Goal: Task Accomplishment & Management: Complete application form

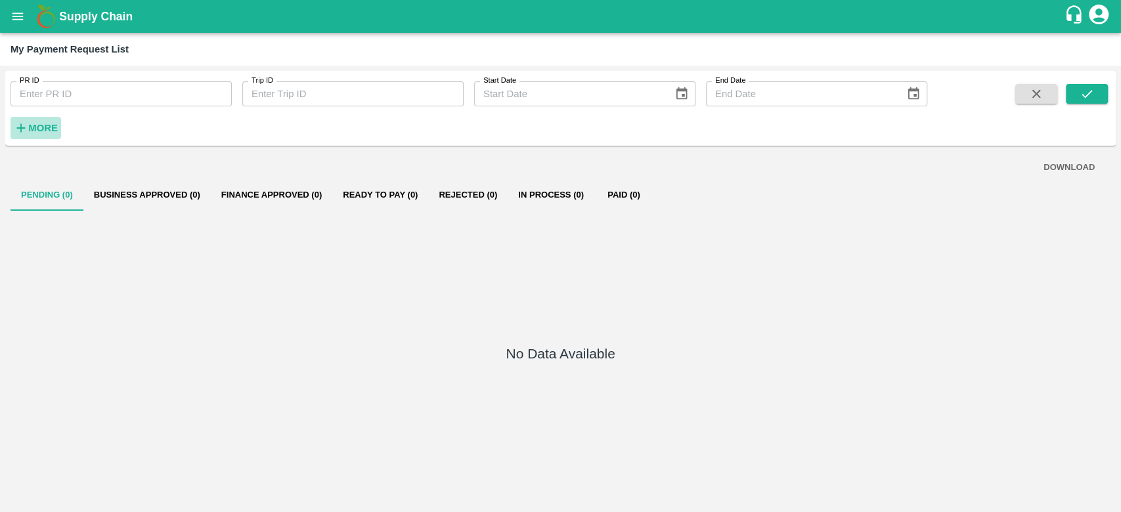
click at [55, 133] on strong "More" at bounding box center [43, 128] width 30 height 11
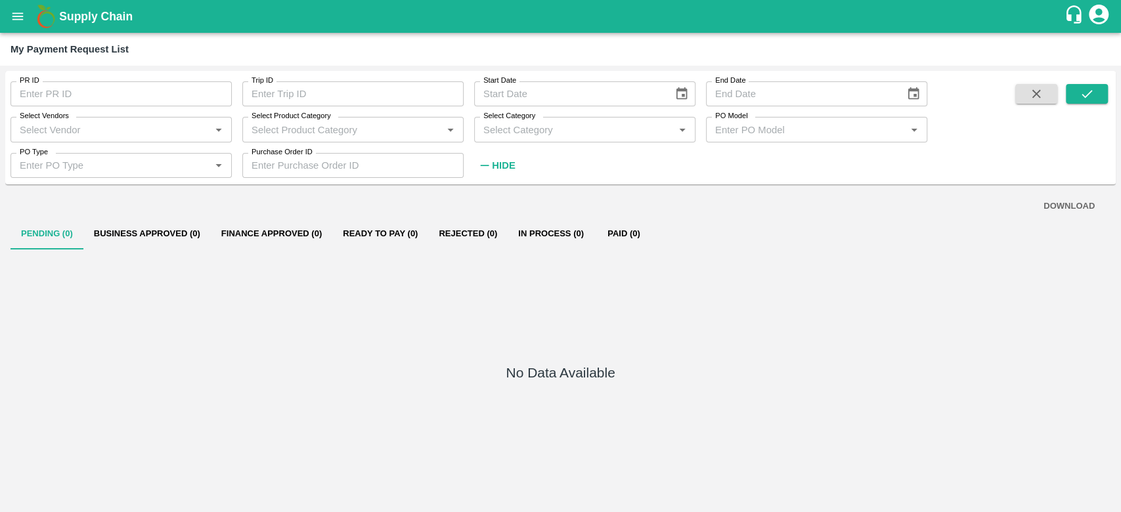
click at [20, 22] on icon "open drawer" at bounding box center [18, 16] width 14 height 14
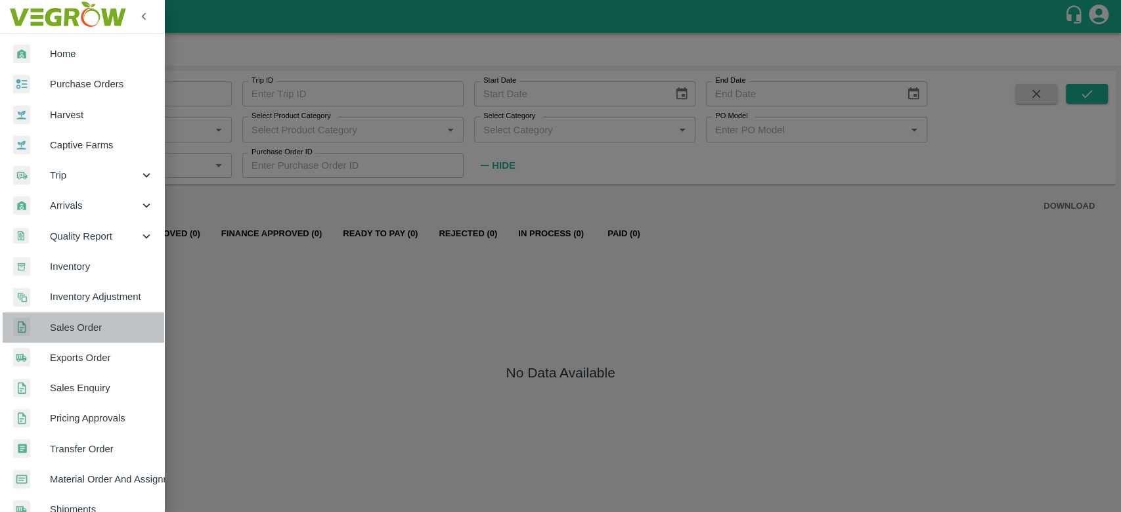
click at [84, 326] on span "Sales Order" at bounding box center [102, 327] width 104 height 14
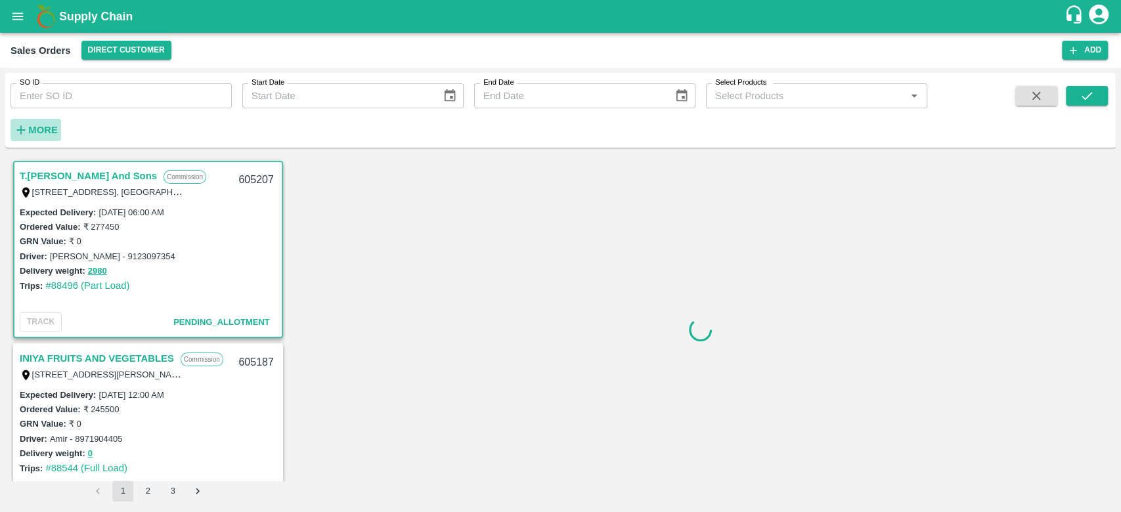
click at [28, 137] on h6 "More" at bounding box center [43, 129] width 30 height 17
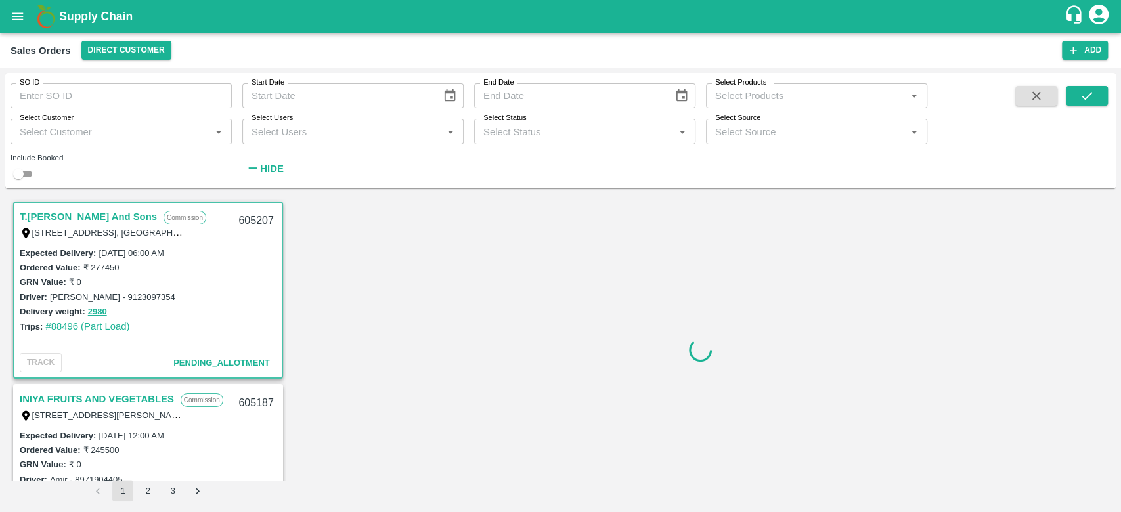
click at [28, 137] on input "Select Customer" at bounding box center [110, 131] width 192 height 17
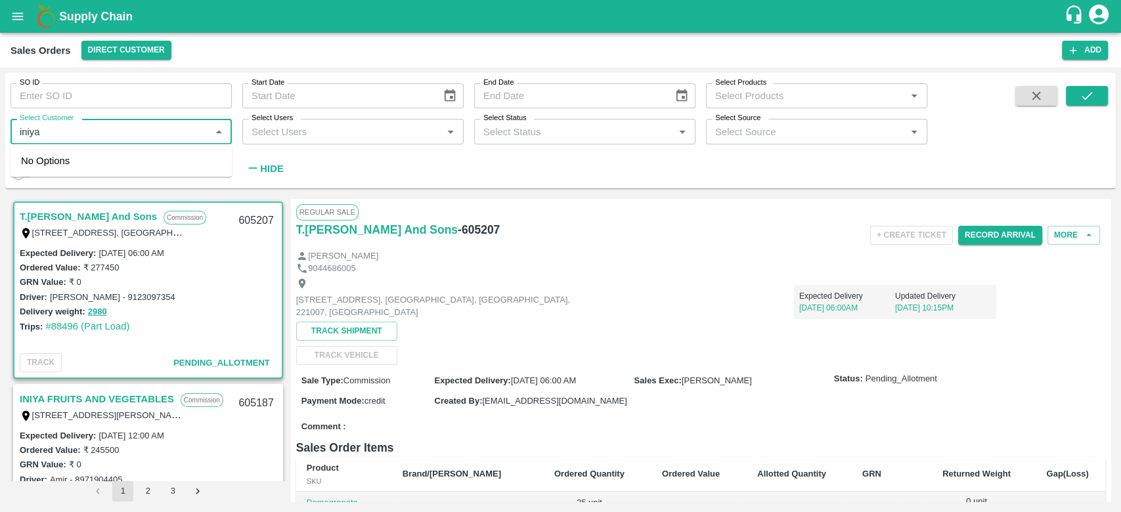
type input "iniya"
click at [35, 162] on input "checkbox" at bounding box center [34, 167] width 26 height 26
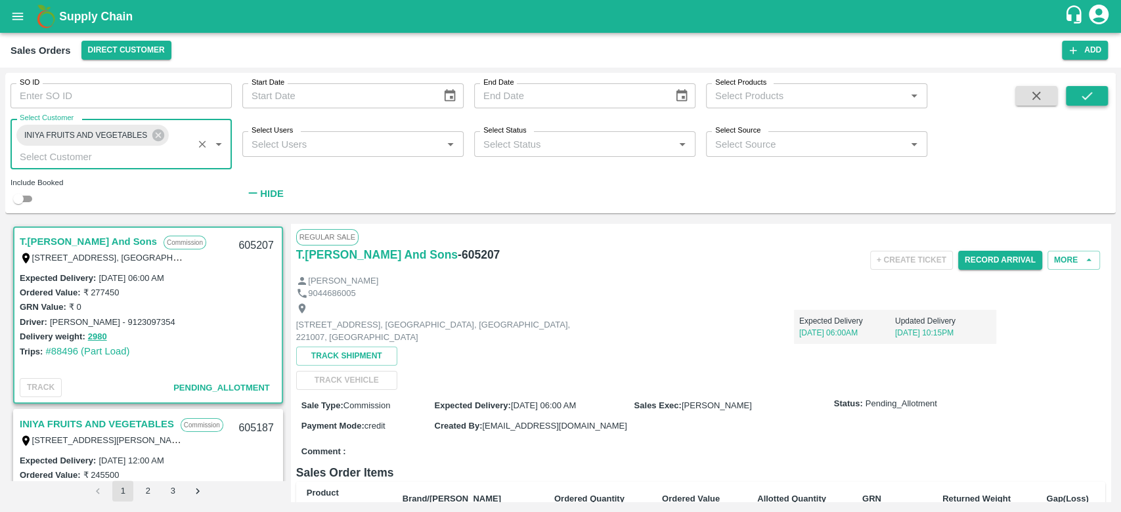
click at [1084, 100] on icon "submit" at bounding box center [1087, 96] width 14 height 14
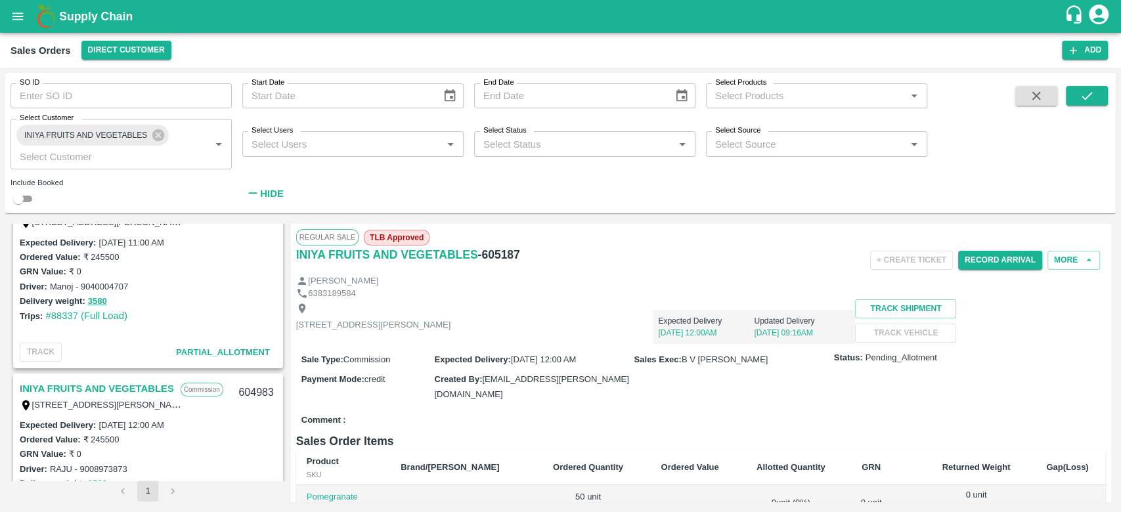
scroll to position [217, 0]
